Goal: Task Accomplishment & Management: Manage account settings

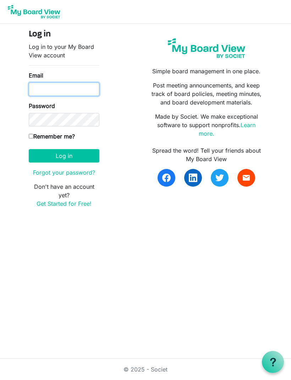
type input "ourhopecentre@gmail.com"
click at [64, 156] on button "Log in" at bounding box center [64, 155] width 71 height 13
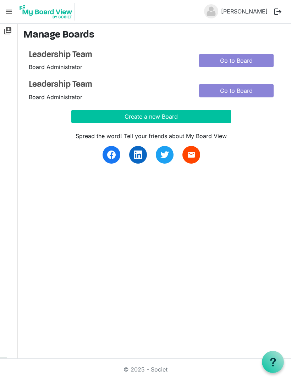
click at [248, 59] on link "Go to Board" at bounding box center [236, 60] width 74 height 13
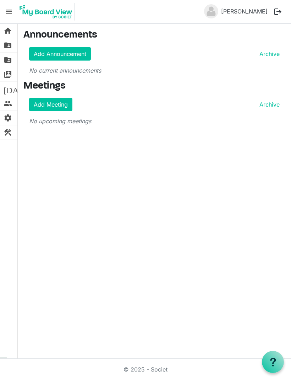
click at [10, 44] on span "folder_shared" at bounding box center [8, 45] width 9 height 14
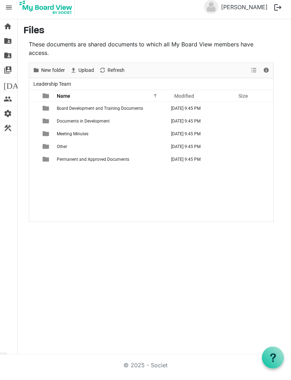
scroll to position [23, 0]
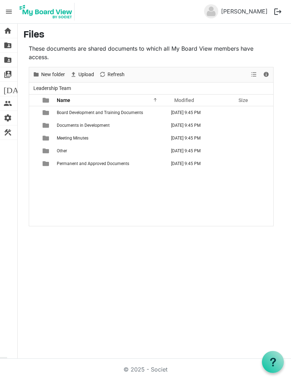
click at [11, 61] on span "folder_shared" at bounding box center [8, 60] width 9 height 14
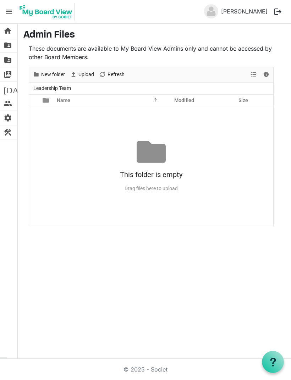
click at [8, 90] on span "[DATE]" at bounding box center [17, 89] width 27 height 14
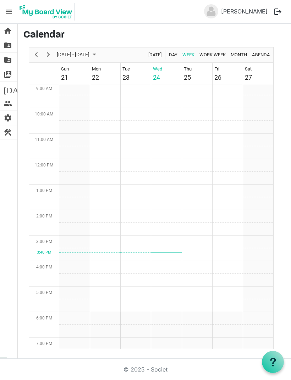
scroll to position [237, 0]
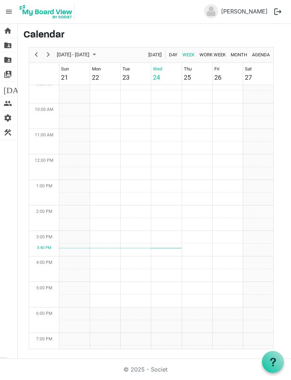
click at [8, 101] on span "people" at bounding box center [8, 103] width 9 height 14
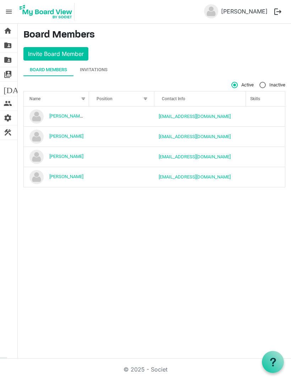
click at [97, 69] on div "Invitations" at bounding box center [94, 69] width 28 height 7
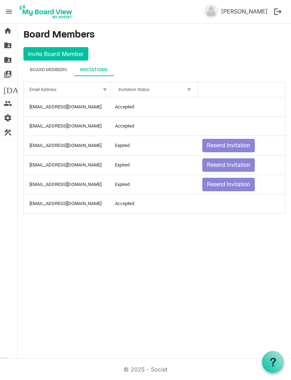
click at [235, 141] on button "Resend Invitation" at bounding box center [228, 145] width 52 height 13
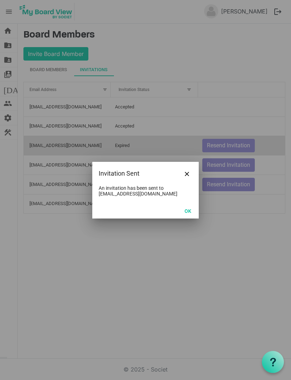
click at [189, 211] on button "OK" at bounding box center [188, 211] width 16 height 10
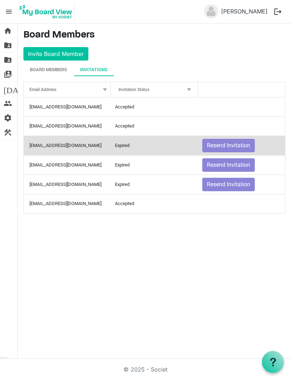
click at [235, 161] on button "Resend Invitation" at bounding box center [228, 164] width 52 height 13
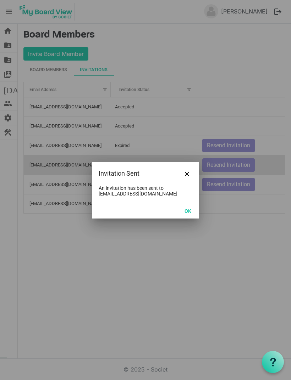
click at [187, 212] on button "OK" at bounding box center [188, 211] width 16 height 10
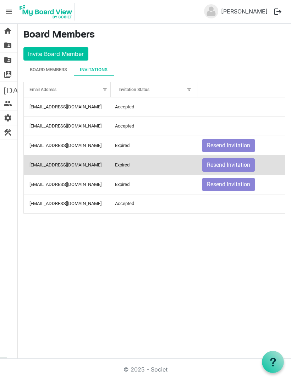
click at [233, 180] on button "Resend Invitation" at bounding box center [228, 184] width 52 height 13
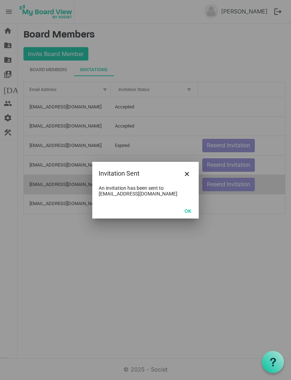
click at [189, 172] on button "Close" at bounding box center [187, 173] width 11 height 11
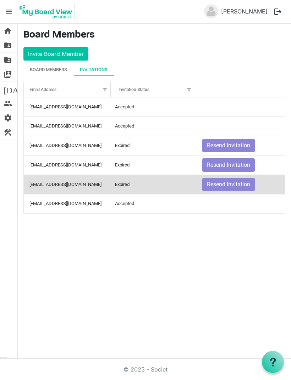
click at [57, 244] on div "home Home folder_shared Files folder_shared Admin Files switch_account Manage B…" at bounding box center [145, 191] width 291 height 335
click at [48, 67] on div "Board Members" at bounding box center [48, 69] width 37 height 7
click at [40, 66] on div "Board Members" at bounding box center [48, 69] width 37 height 7
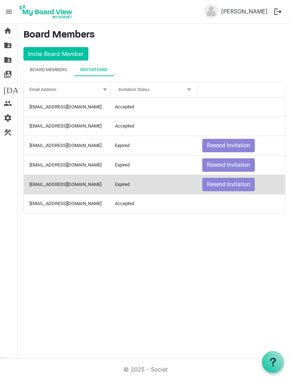
click at [278, 11] on button "logout" at bounding box center [277, 11] width 15 height 15
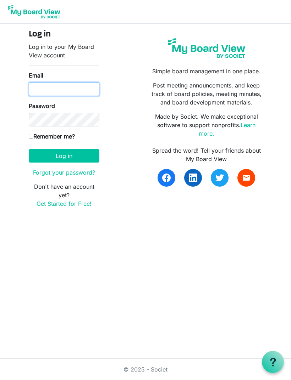
type input "[EMAIL_ADDRESS][DOMAIN_NAME]"
click at [50, 157] on button "Log in" at bounding box center [64, 155] width 71 height 13
click at [8, 101] on body "Log in Log in to your My Board View account Email Password Remember me? [GEOGRA…" at bounding box center [145, 109] width 291 height 219
click at [38, 90] on input "Email" at bounding box center [64, 89] width 71 height 13
type input "[EMAIL_ADDRESS][DOMAIN_NAME]"
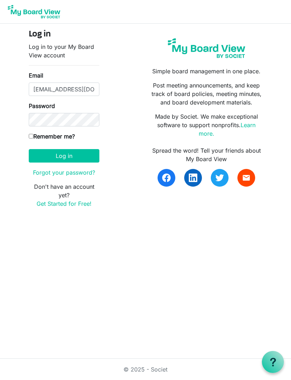
click at [31, 135] on input "Remember me?" at bounding box center [31, 136] width 5 height 5
checkbox input "true"
click at [46, 153] on button "Log in" at bounding box center [64, 155] width 71 height 13
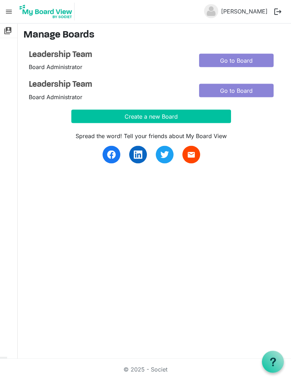
scroll to position [1, 0]
click at [12, 13] on span "menu" at bounding box center [8, 11] width 13 height 13
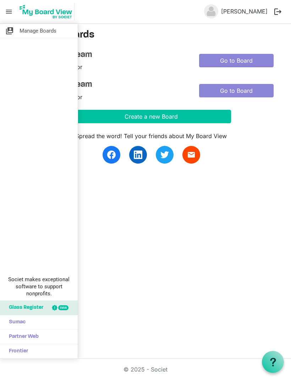
scroll to position [0, 0]
click at [19, 32] on span "Manage Boards" at bounding box center [37, 31] width 37 height 14
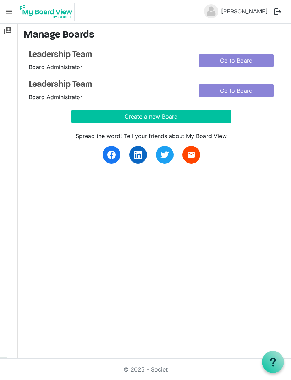
click at [9, 13] on span "menu" at bounding box center [8, 11] width 13 height 13
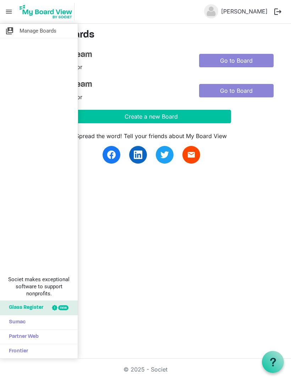
click at [10, 33] on span "switch_account" at bounding box center [9, 31] width 9 height 14
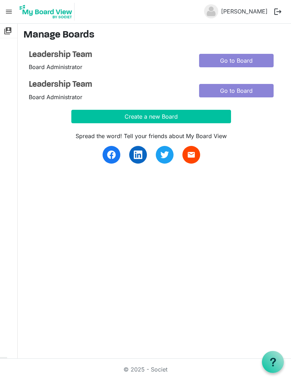
click at [237, 62] on link "Go to Board" at bounding box center [236, 60] width 74 height 13
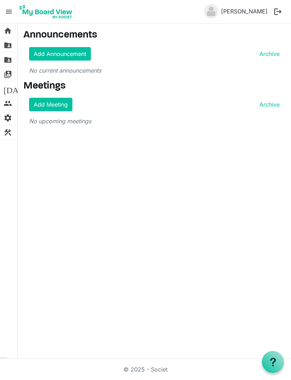
click at [42, 105] on link "Add Meeting" at bounding box center [50, 104] width 43 height 13
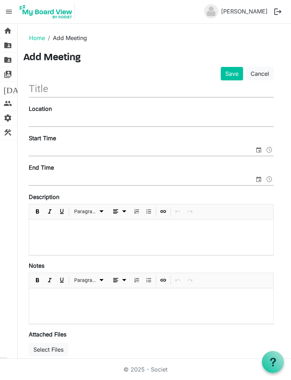
click at [37, 91] on input "text" at bounding box center [151, 88] width 245 height 17
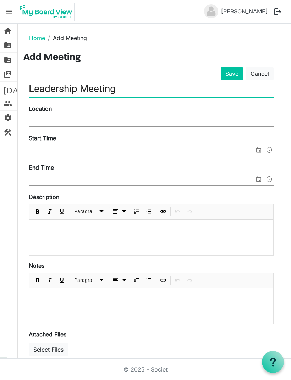
type input "Leadership Meeting"
click at [38, 118] on input "Location" at bounding box center [151, 121] width 245 height 11
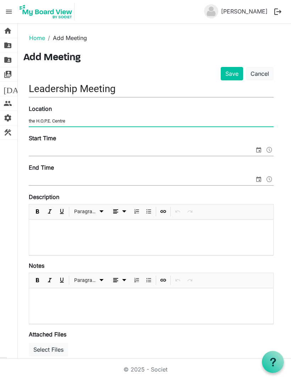
type input "the H.O.P.E. Centre"
click at [34, 148] on body "menu Leadership Team Leadership Team [PERSON_NAME] Inch logout home Home folder…" at bounding box center [145, 179] width 291 height 359
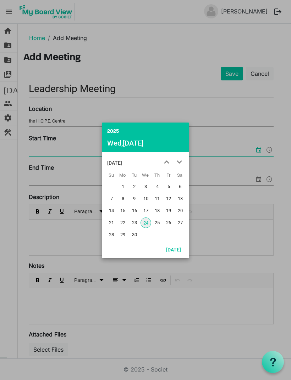
click at [167, 198] on span "12" at bounding box center [168, 199] width 11 height 11
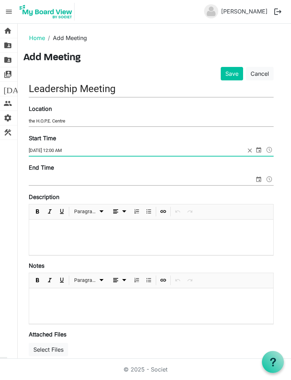
click at [244, 151] on input "2025-09-12 12:00 AM" at bounding box center [137, 150] width 216 height 11
click at [270, 150] on body "menu Leadership Team Leadership Team David Inch logout home Home folder_shared …" at bounding box center [145, 179] width 291 height 359
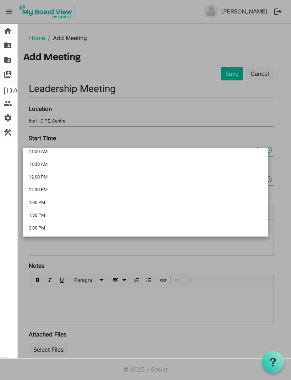
scroll to position [285, 0]
click at [33, 178] on li "12:00 PM" at bounding box center [145, 179] width 245 height 13
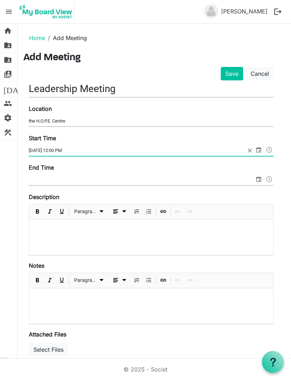
click at [39, 149] on input "2025-09-12 12:00 PM" at bounding box center [137, 150] width 216 height 11
click at [272, 148] on body "menu Leadership Team Leadership Team David Inch logout home Home folder_shared …" at bounding box center [145, 179] width 291 height 359
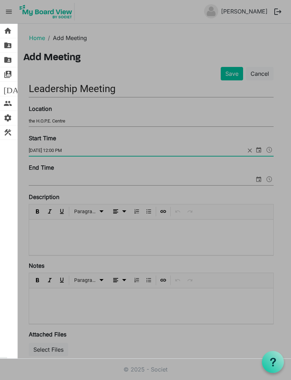
scroll to position [271, 0]
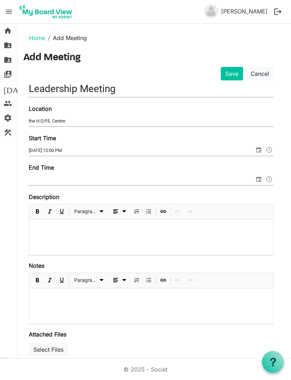
click at [62, 137] on div "Start Time 2025-09-12 12:00 PM" at bounding box center [150, 146] width 255 height 24
click at [81, 150] on body "menu Leadership Team Leadership Team David Inch logout home Home folder_shared …" at bounding box center [145, 179] width 291 height 359
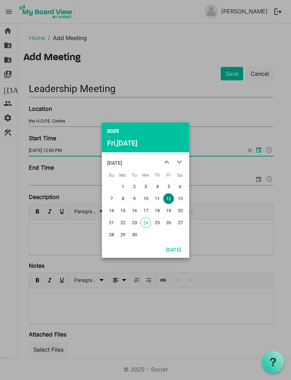
click at [181, 158] on span "next month" at bounding box center [179, 162] width 12 height 13
click at [144, 183] on span "1" at bounding box center [145, 187] width 11 height 11
type input "2025-10-01 12:00 PM"
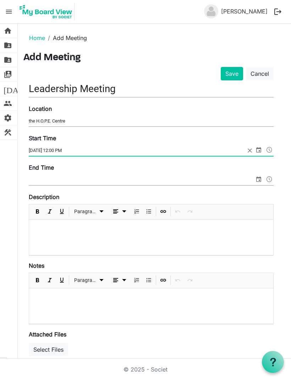
click at [40, 171] on label "End Time" at bounding box center [41, 167] width 25 height 9
click at [40, 175] on input "End Time" at bounding box center [141, 180] width 225 height 11
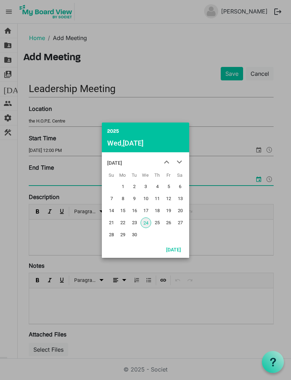
click at [179, 162] on span "next month" at bounding box center [179, 162] width 12 height 13
click at [143, 184] on span "1" at bounding box center [145, 187] width 11 height 11
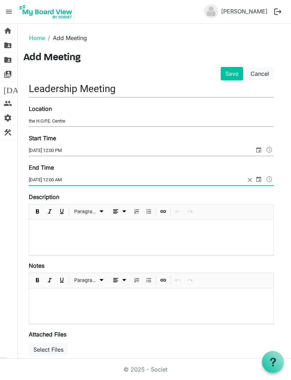
click at [272, 179] on body "menu Leadership Team Leadership Team David Inch logout home Home folder_shared …" at bounding box center [145, 179] width 291 height 359
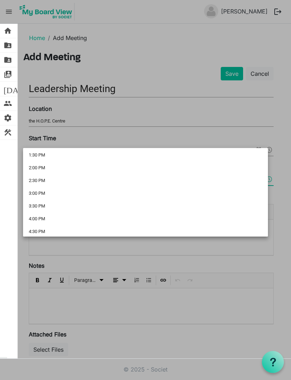
scroll to position [339, 0]
click at [32, 176] on li "2:00 PM" at bounding box center [145, 175] width 245 height 13
type input "2025-10-01 2:00 PM"
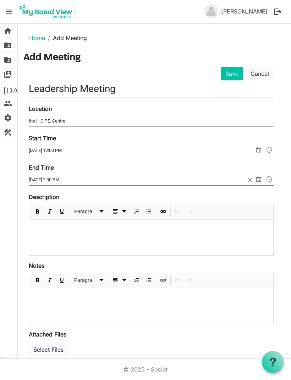
click at [45, 228] on p at bounding box center [151, 228] width 233 height 6
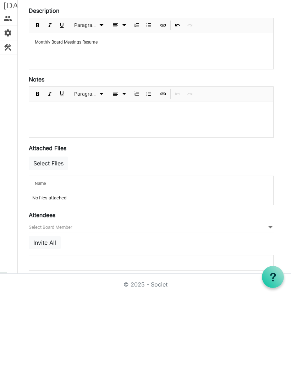
scroll to position [23, 0]
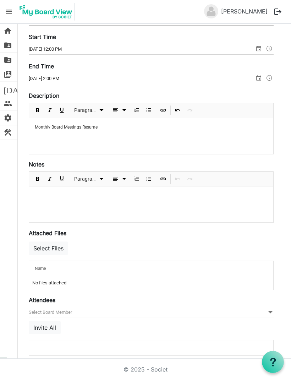
click at [268, 309] on span at bounding box center [270, 313] width 6 height 8
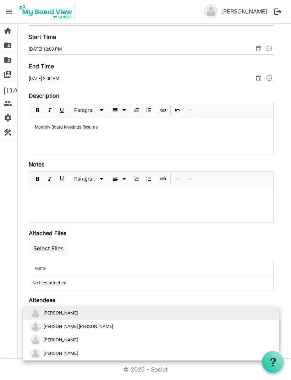
click at [40, 308] on img at bounding box center [35, 313] width 11 height 11
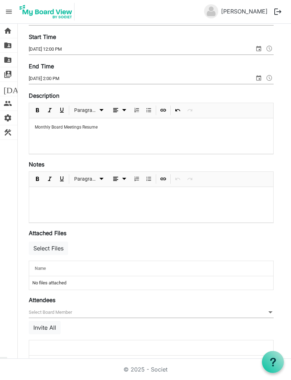
click at [270, 309] on span at bounding box center [270, 313] width 6 height 8
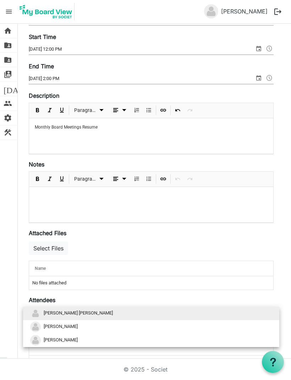
click at [40, 322] on img at bounding box center [35, 327] width 11 height 11
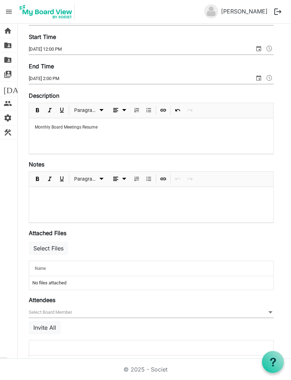
click at [268, 309] on span at bounding box center [270, 313] width 6 height 8
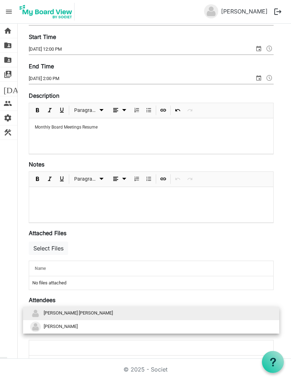
click at [44, 311] on span "James Grant Latchford" at bounding box center [78, 313] width 69 height 5
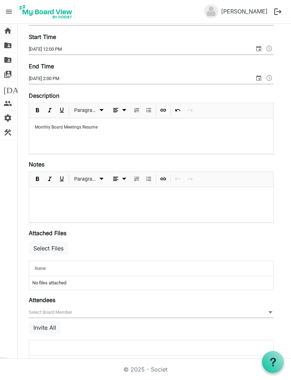
click at [272, 309] on span at bounding box center [270, 313] width 6 height 8
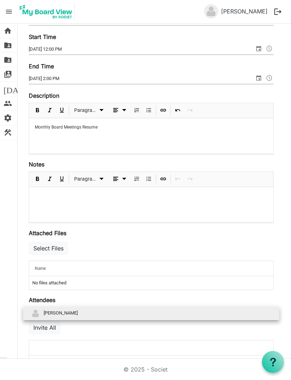
click at [49, 311] on span "Sharon Wright" at bounding box center [61, 313] width 34 height 5
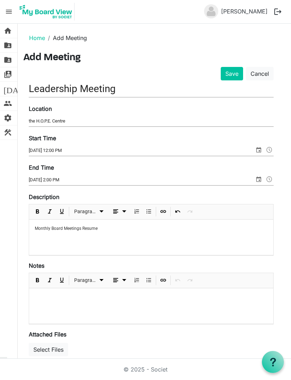
scroll to position [0, 0]
click at [228, 67] on button "Save" at bounding box center [231, 73] width 22 height 13
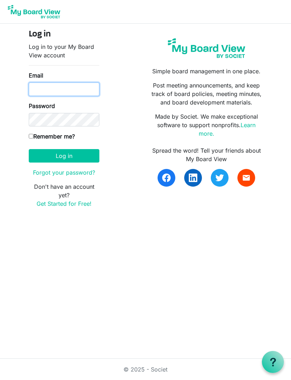
type input "[EMAIL_ADDRESS][DOMAIN_NAME]"
click at [64, 156] on button "Log in" at bounding box center [64, 155] width 71 height 13
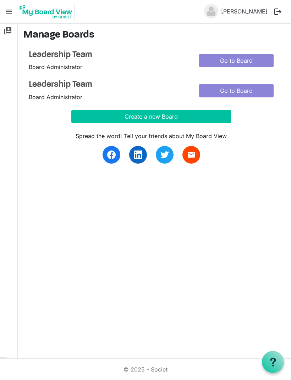
click at [244, 63] on link "Go to Board" at bounding box center [236, 60] width 74 height 13
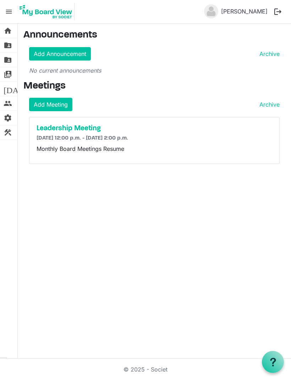
click at [10, 46] on span "folder_shared" at bounding box center [8, 45] width 9 height 14
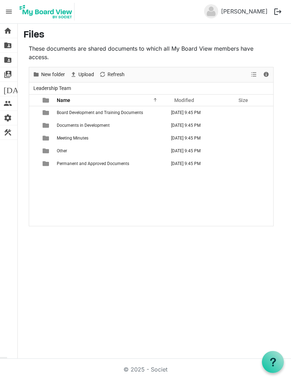
click at [9, 133] on span "construction" at bounding box center [8, 132] width 9 height 14
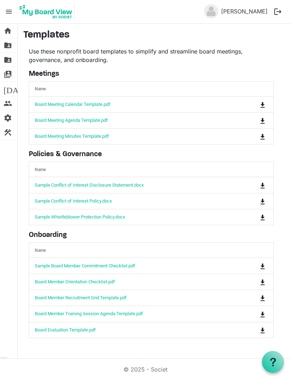
click at [9, 103] on span "people" at bounding box center [8, 103] width 9 height 14
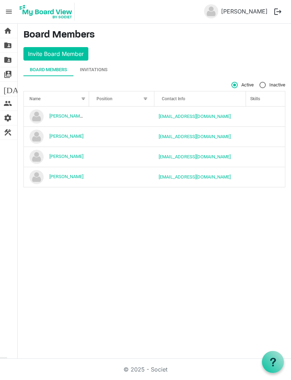
click at [39, 54] on button "Invite Board Member" at bounding box center [55, 53] width 65 height 13
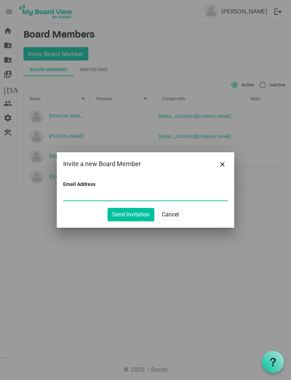
click at [77, 195] on input "Email Address" at bounding box center [145, 195] width 164 height 11
type input "[EMAIL_ADDRESS][DOMAIN_NAME]"
click at [121, 217] on button "Send Invitation" at bounding box center [130, 214] width 47 height 13
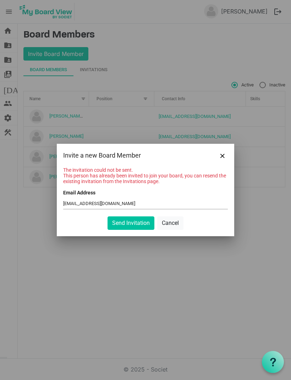
click at [124, 226] on button "Send Invitation" at bounding box center [130, 223] width 47 height 13
click at [172, 225] on button "Cancel" at bounding box center [170, 223] width 26 height 13
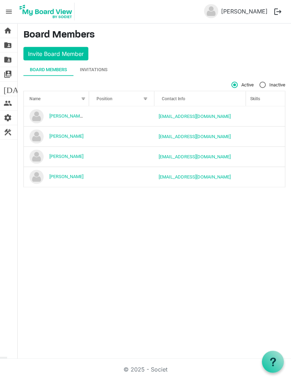
scroll to position [6, 0]
click at [96, 66] on div "Invitations" at bounding box center [94, 69] width 28 height 7
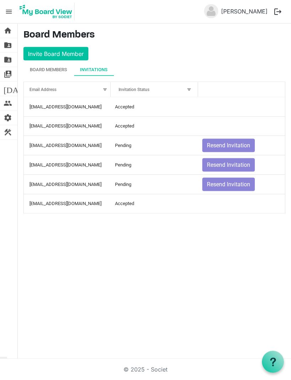
click at [40, 180] on td "gladysjolley@gmail.com" at bounding box center [67, 184] width 87 height 19
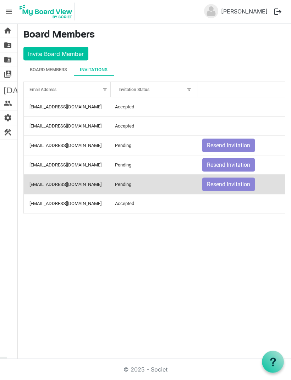
click at [230, 178] on button "Resend Invitation" at bounding box center [228, 184] width 52 height 13
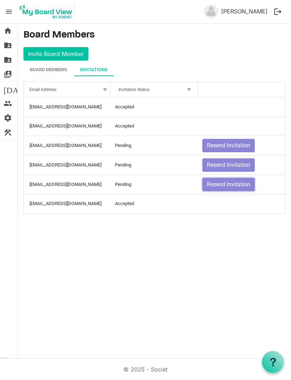
scroll to position [0, 0]
click at [43, 66] on div "Board Members" at bounding box center [48, 69] width 37 height 7
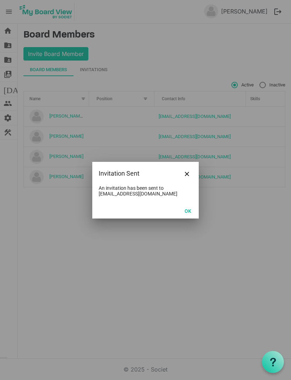
click at [186, 170] on button "Close" at bounding box center [187, 173] width 11 height 11
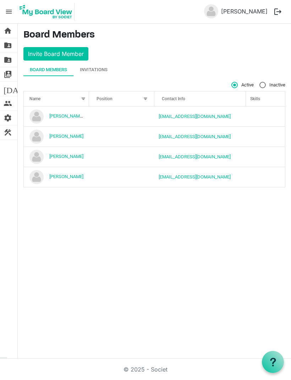
click at [9, 134] on span "construction" at bounding box center [8, 132] width 9 height 14
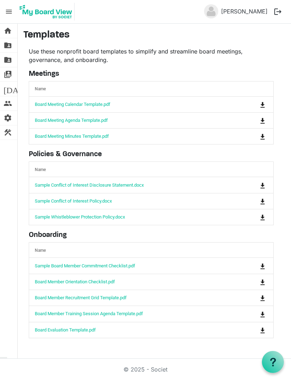
click at [9, 117] on span "settings" at bounding box center [8, 118] width 9 height 14
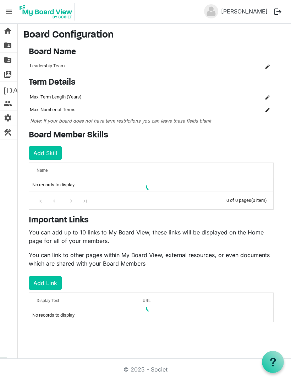
click at [7, 106] on span "people" at bounding box center [8, 103] width 9 height 14
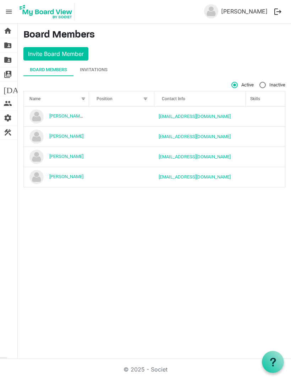
click at [8, 90] on span "[DATE]" at bounding box center [17, 89] width 27 height 14
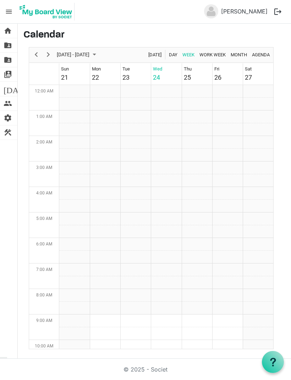
scroll to position [230, 0]
click at [50, 51] on span "Next" at bounding box center [48, 54] width 9 height 9
click at [167, 94] on td "Week of October 1, 2025" at bounding box center [166, 91] width 30 height 13
click at [10, 32] on span "home" at bounding box center [8, 31] width 9 height 14
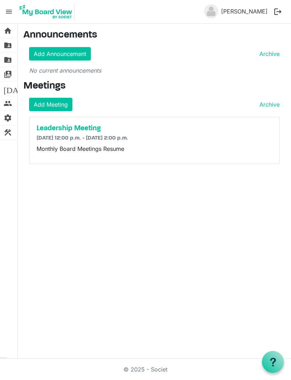
click at [52, 132] on h5 "Leadership Meeting" at bounding box center [154, 128] width 235 height 9
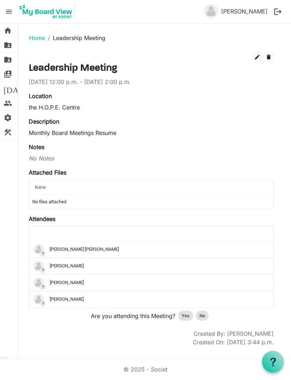
scroll to position [23, 0]
click at [17, 176] on div "home Home folder_shared Files folder_shared Admin Files switch_account Manage B…" at bounding box center [9, 191] width 18 height 335
click at [34, 182] on div "Name" at bounding box center [129, 187] width 195 height 10
click at [37, 180] on th "Name" at bounding box center [129, 187] width 200 height 15
click at [44, 182] on div "Name" at bounding box center [129, 187] width 195 height 10
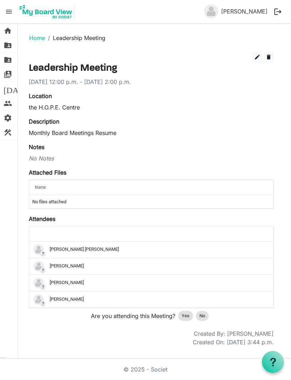
click at [235, 180] on th at bounding box center [251, 187] width 44 height 15
click at [242, 180] on th at bounding box center [251, 187] width 44 height 15
click at [45, 182] on div "Name" at bounding box center [129, 187] width 195 height 10
click at [34, 195] on td "No files attached" at bounding box center [151, 201] width 244 height 13
click at [38, 154] on div "No Notes" at bounding box center [151, 158] width 245 height 9
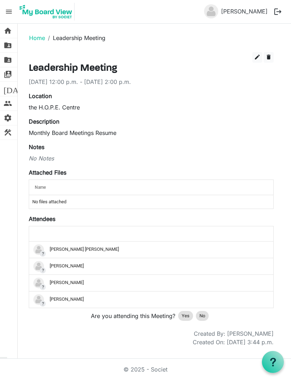
click at [183, 313] on span "Yes" at bounding box center [186, 316] width 8 height 7
click at [256, 58] on span "edit" at bounding box center [257, 57] width 6 height 6
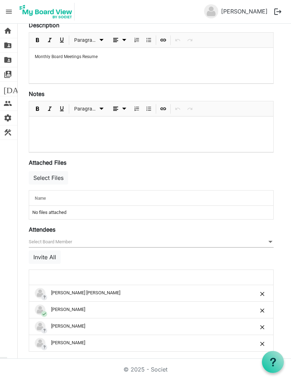
scroll to position [157, 0]
click at [45, 175] on button "Select Files" at bounding box center [48, 178] width 39 height 13
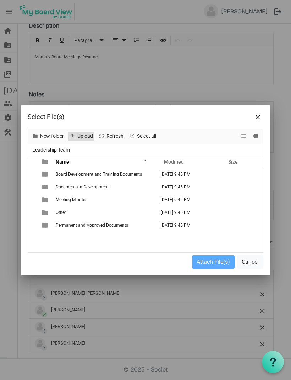
click at [79, 136] on span "Upload" at bounding box center [85, 136] width 17 height 9
click at [258, 117] on span "Close" at bounding box center [258, 117] width 4 height 4
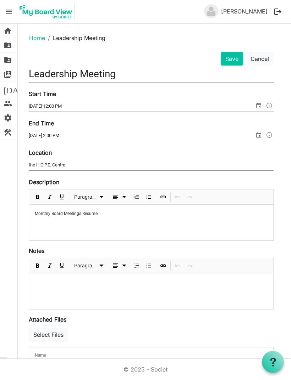
scroll to position [0, 0]
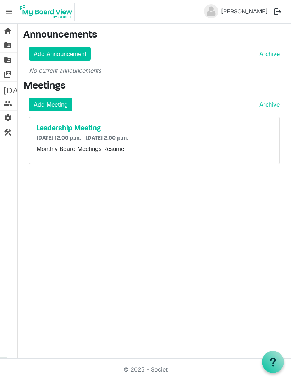
click at [218, 10] on img at bounding box center [211, 11] width 14 height 14
click at [254, 14] on link "David Inch" at bounding box center [244, 11] width 52 height 14
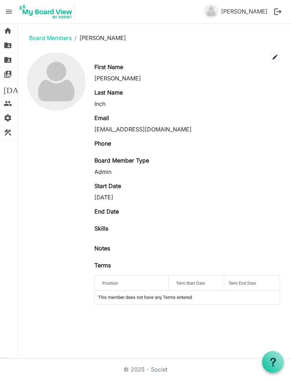
click at [13, 30] on link "home Home" at bounding box center [8, 31] width 17 height 14
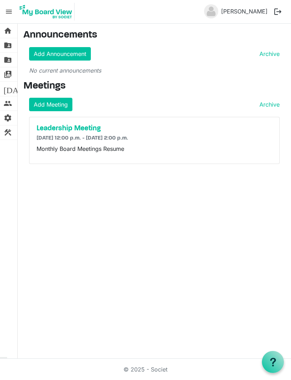
click at [13, 7] on span "menu" at bounding box center [8, 11] width 13 height 13
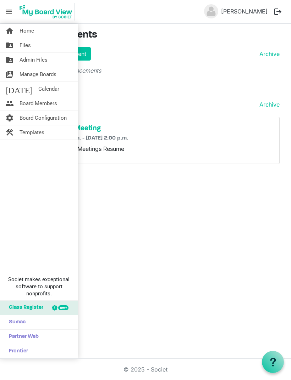
click at [216, 75] on div "Announcements Add Announcement Archive No current announcements" at bounding box center [154, 54] width 272 height 51
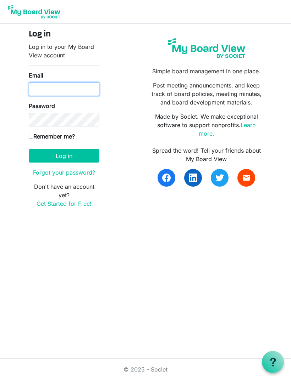
type input "ourhopecentre@gmail.com"
click at [64, 156] on button "Log in" at bounding box center [64, 155] width 71 height 13
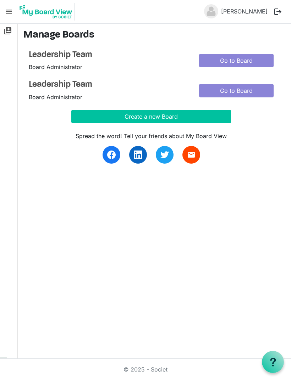
click at [245, 62] on link "Go to Board" at bounding box center [236, 60] width 74 height 13
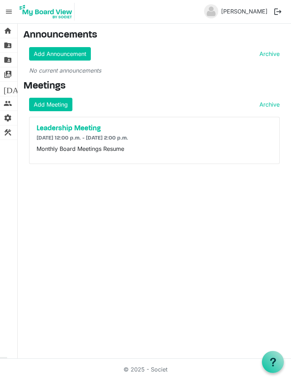
click at [50, 129] on h5 "Leadership Meeting" at bounding box center [154, 128] width 235 height 9
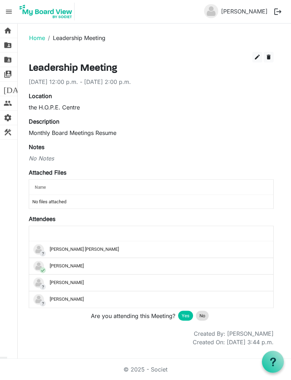
scroll to position [6, 0]
click at [256, 54] on span "edit" at bounding box center [257, 57] width 6 height 6
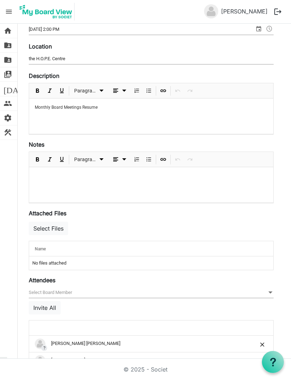
scroll to position [107, 0]
click at [40, 222] on button "Select Files" at bounding box center [48, 228] width 39 height 13
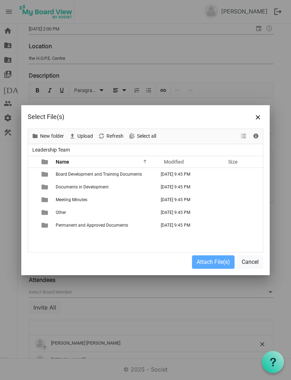
click at [13, 214] on div at bounding box center [145, 190] width 291 height 380
click at [258, 118] on span "Close" at bounding box center [258, 117] width 4 height 4
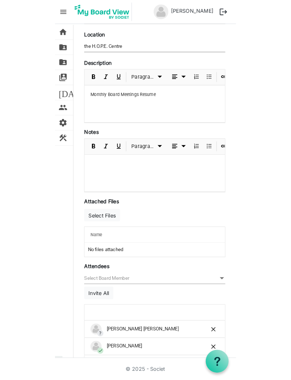
scroll to position [6, 0]
